Goal: Entertainment & Leisure: Consume media (video, audio)

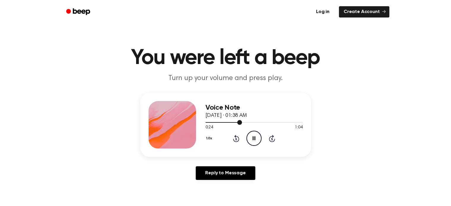
drag, startPoint x: 261, startPoint y: 122, endPoint x: 272, endPoint y: 122, distance: 10.7
click at [261, 122] on div at bounding box center [253, 122] width 97 height 5
click at [276, 122] on div at bounding box center [253, 122] width 97 height 1
drag, startPoint x: 285, startPoint y: 123, endPoint x: 281, endPoint y: 87, distance: 36.7
click at [285, 123] on div at bounding box center [253, 122] width 97 height 5
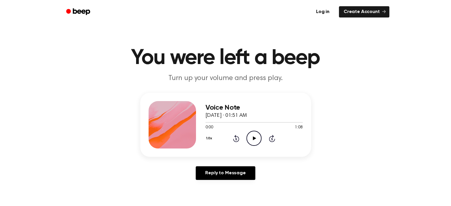
click at [256, 140] on icon "Play Audio" at bounding box center [253, 138] width 15 height 15
click at [207, 123] on div at bounding box center [253, 122] width 97 height 5
click at [256, 140] on icon "Pause Audio" at bounding box center [253, 138] width 15 height 15
